Goal: Task Accomplishment & Management: Manage account settings

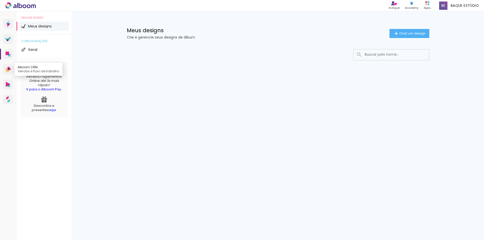
click at [9, 71] on icon at bounding box center [8, 70] width 4 height 4
click at [447, 8] on span at bounding box center [443, 6] width 8 height 8
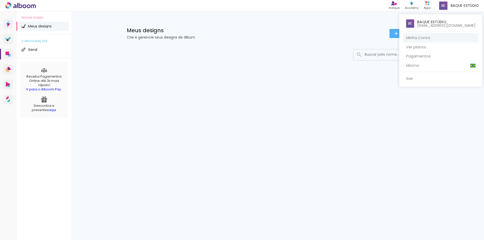
click at [421, 37] on link "Minha Conta" at bounding box center [440, 37] width 75 height 9
